Goal: Complete application form

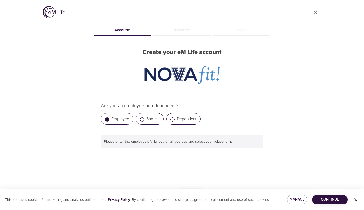
scroll to position [9, 0]
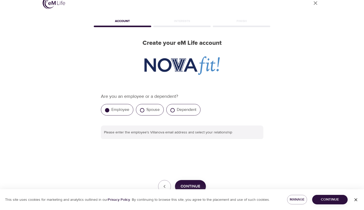
click at [142, 109] on div "Spouse" at bounding box center [150, 109] width 28 height 11
click at [140, 109] on input "Spouse" at bounding box center [142, 110] width 4 height 4
radio input "true"
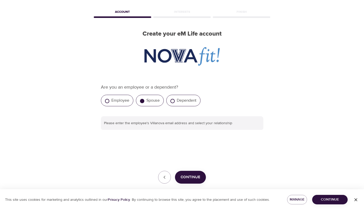
scroll to position [19, 0]
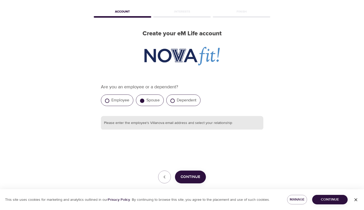
click at [170, 122] on input "text" at bounding box center [182, 123] width 163 height 14
type input "[EMAIL_ADDRESS][DOMAIN_NAME]"
click at [192, 175] on span "Continue" at bounding box center [191, 176] width 20 height 7
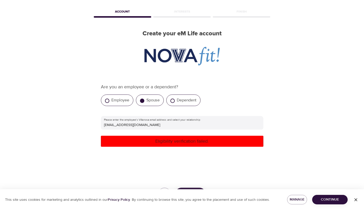
click at [187, 142] on p "Eligibility verification failed." at bounding box center [182, 140] width 158 height 7
click at [122, 100] on label "Employee" at bounding box center [120, 99] width 18 height 5
click at [109, 100] on input "Employee" at bounding box center [107, 100] width 4 height 4
radio input "true"
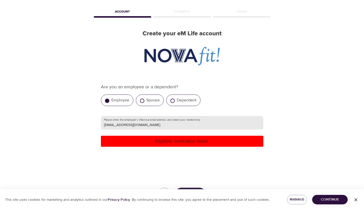
click at [143, 125] on input "[EMAIL_ADDRESS][DOMAIN_NAME]" at bounding box center [182, 123] width 163 height 14
click at [141, 99] on input "Spouse" at bounding box center [142, 100] width 4 height 4
radio input "true"
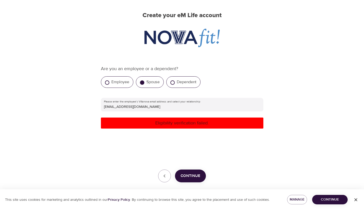
scroll to position [38, 0]
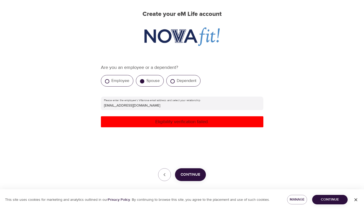
click at [196, 171] on span "Continue" at bounding box center [191, 174] width 20 height 7
click at [116, 82] on label "Employee" at bounding box center [120, 80] width 18 height 5
click at [109, 82] on input "Employee" at bounding box center [107, 81] width 4 height 4
radio input "true"
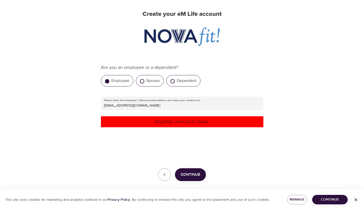
click at [185, 171] on span "Continue" at bounding box center [191, 174] width 20 height 7
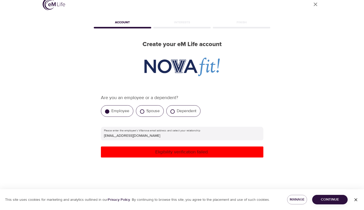
scroll to position [8, 0]
click at [357, 199] on icon "button" at bounding box center [355, 199] width 5 height 5
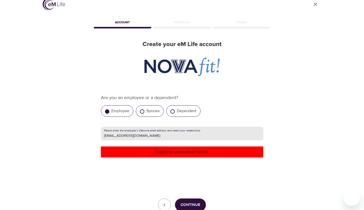
click at [140, 134] on input "[EMAIL_ADDRESS][DOMAIN_NAME]" at bounding box center [182, 133] width 163 height 14
click at [186, 203] on span "Continue" at bounding box center [191, 204] width 20 height 7
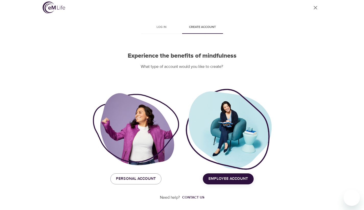
scroll to position [4, 0]
